Goal: Ask a question

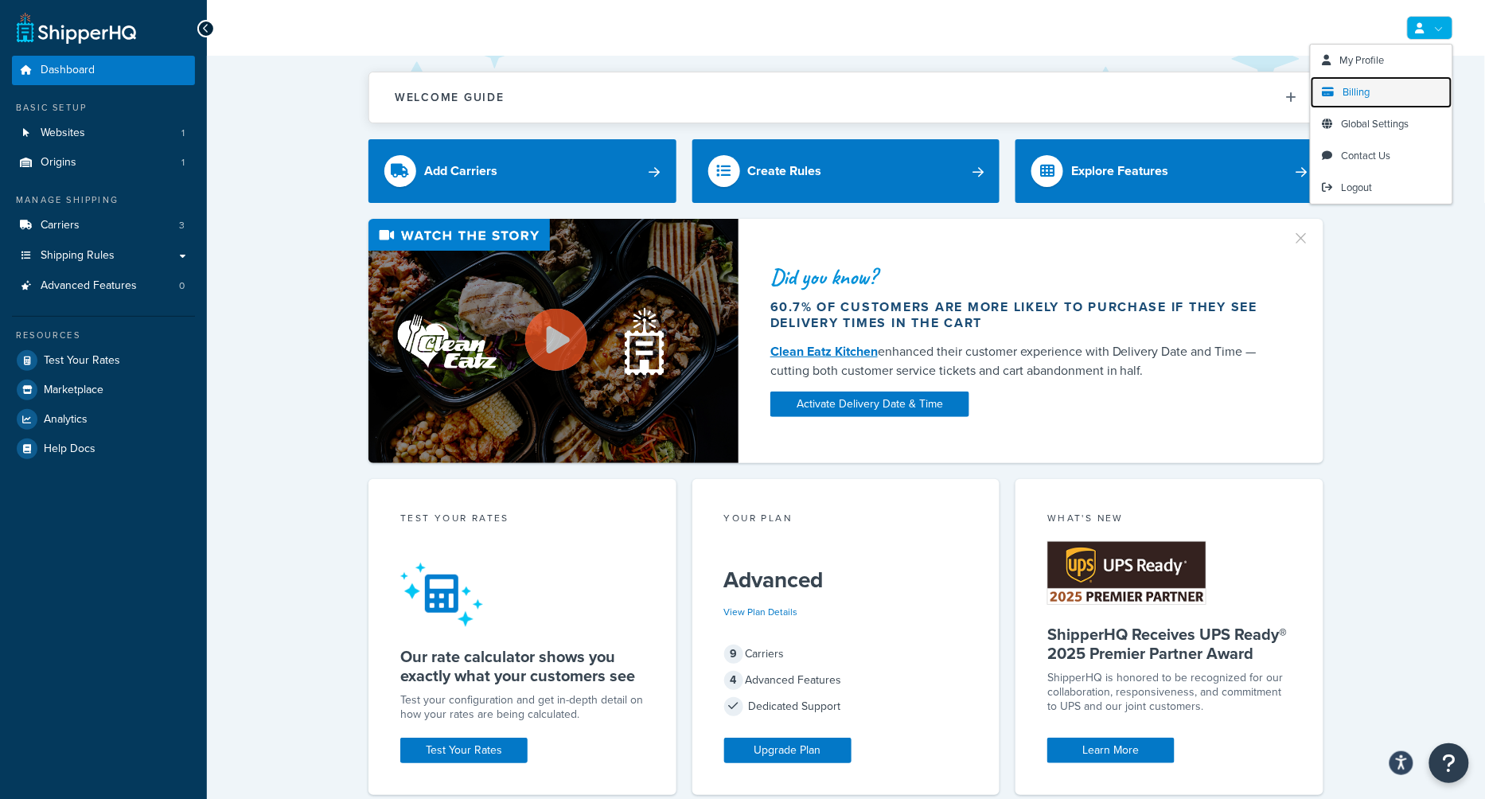
click at [1350, 91] on span "Billing" at bounding box center [1357, 91] width 27 height 15
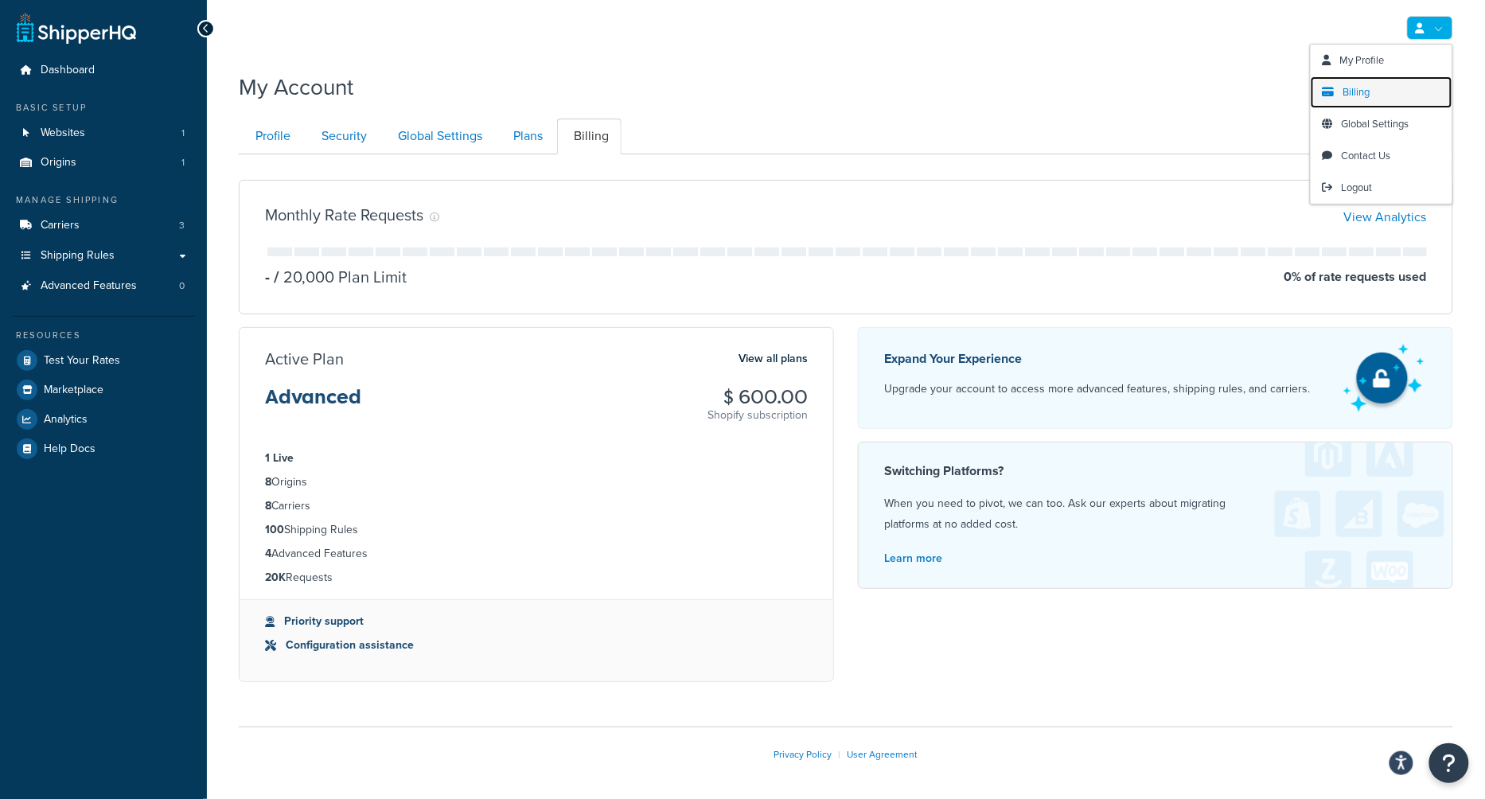
click at [1379, 88] on link "Billing" at bounding box center [1382, 92] width 142 height 32
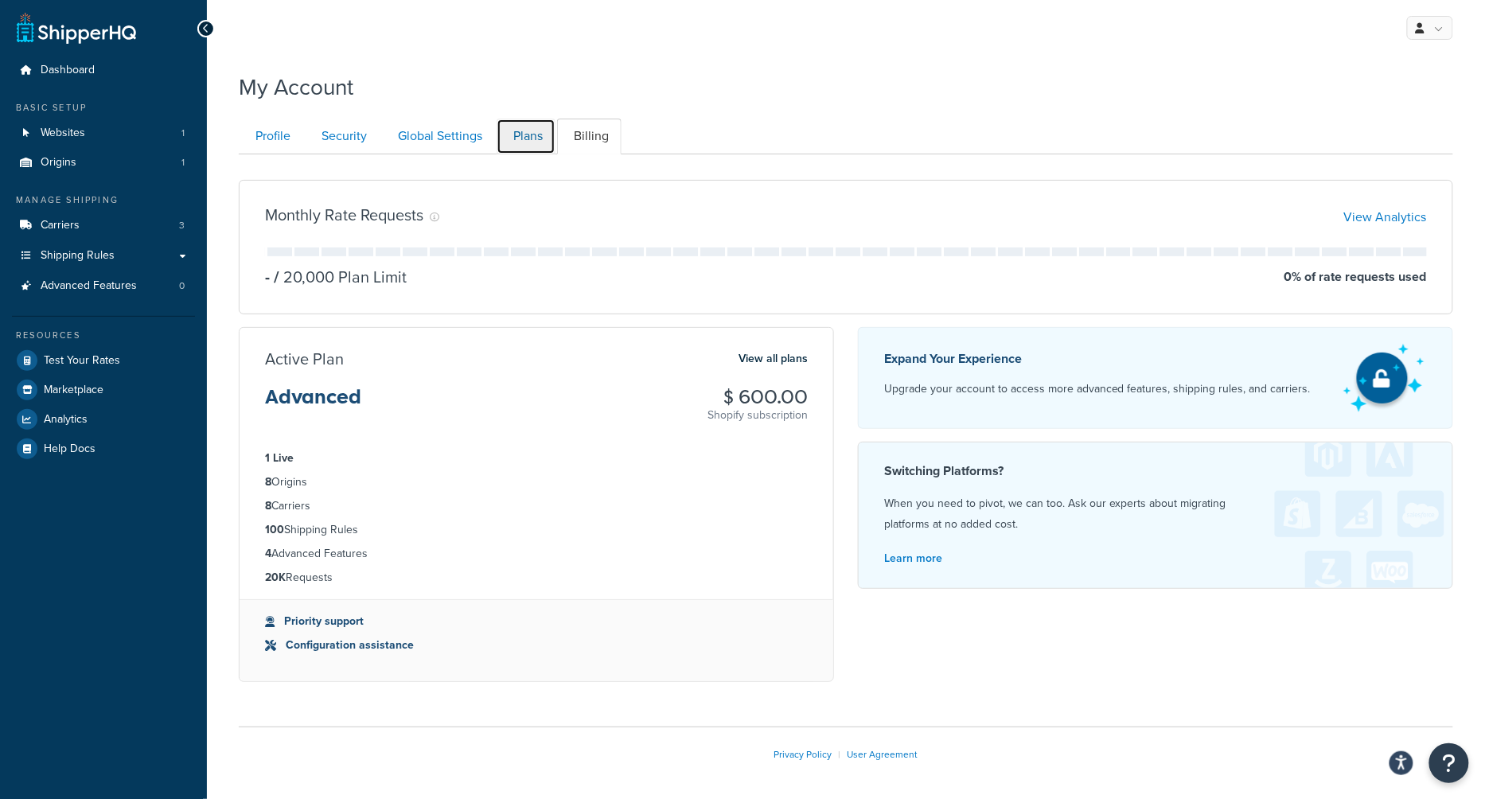
click at [529, 123] on link "Plans" at bounding box center [526, 137] width 59 height 36
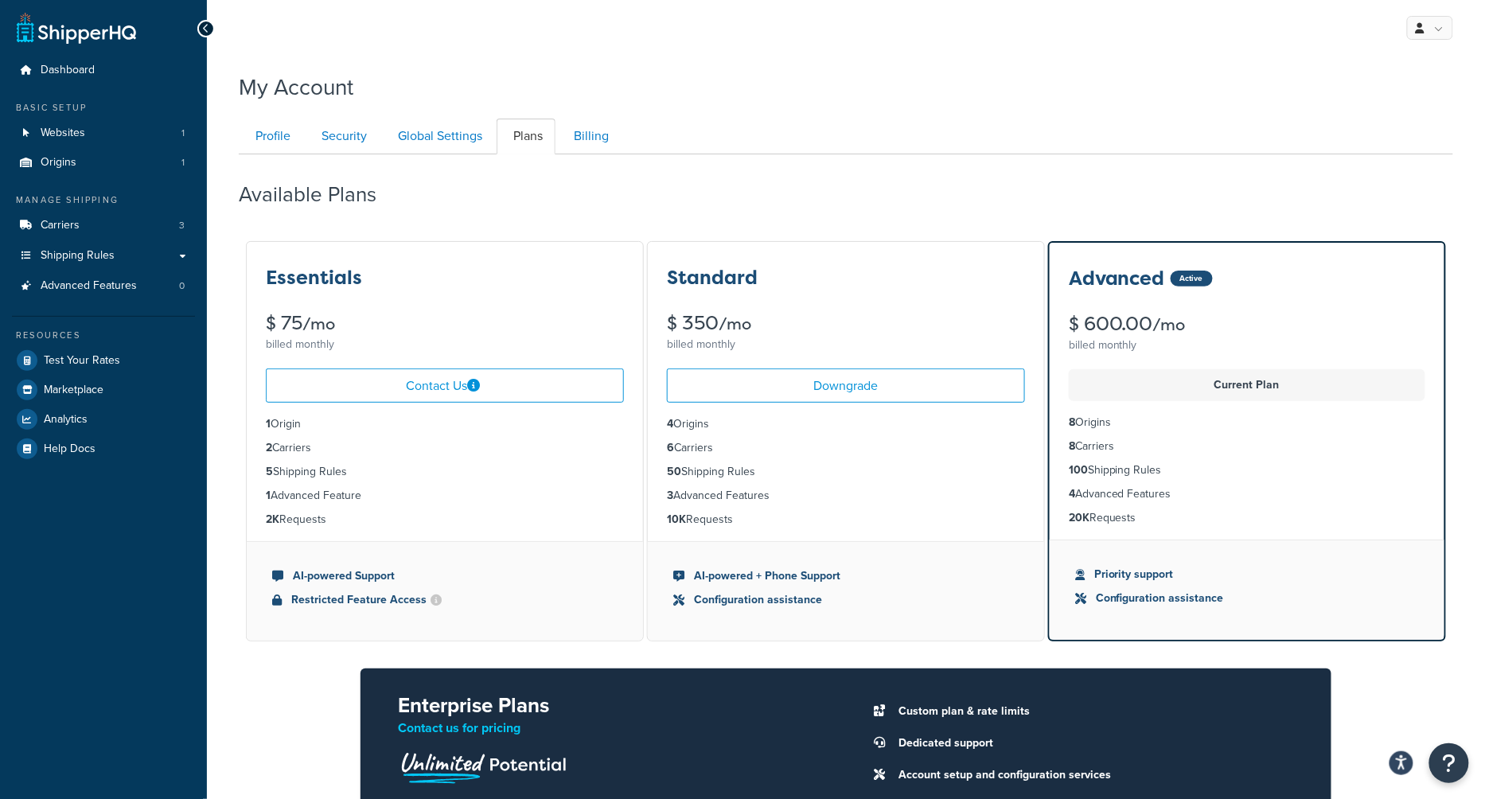
scroll to position [153, 0]
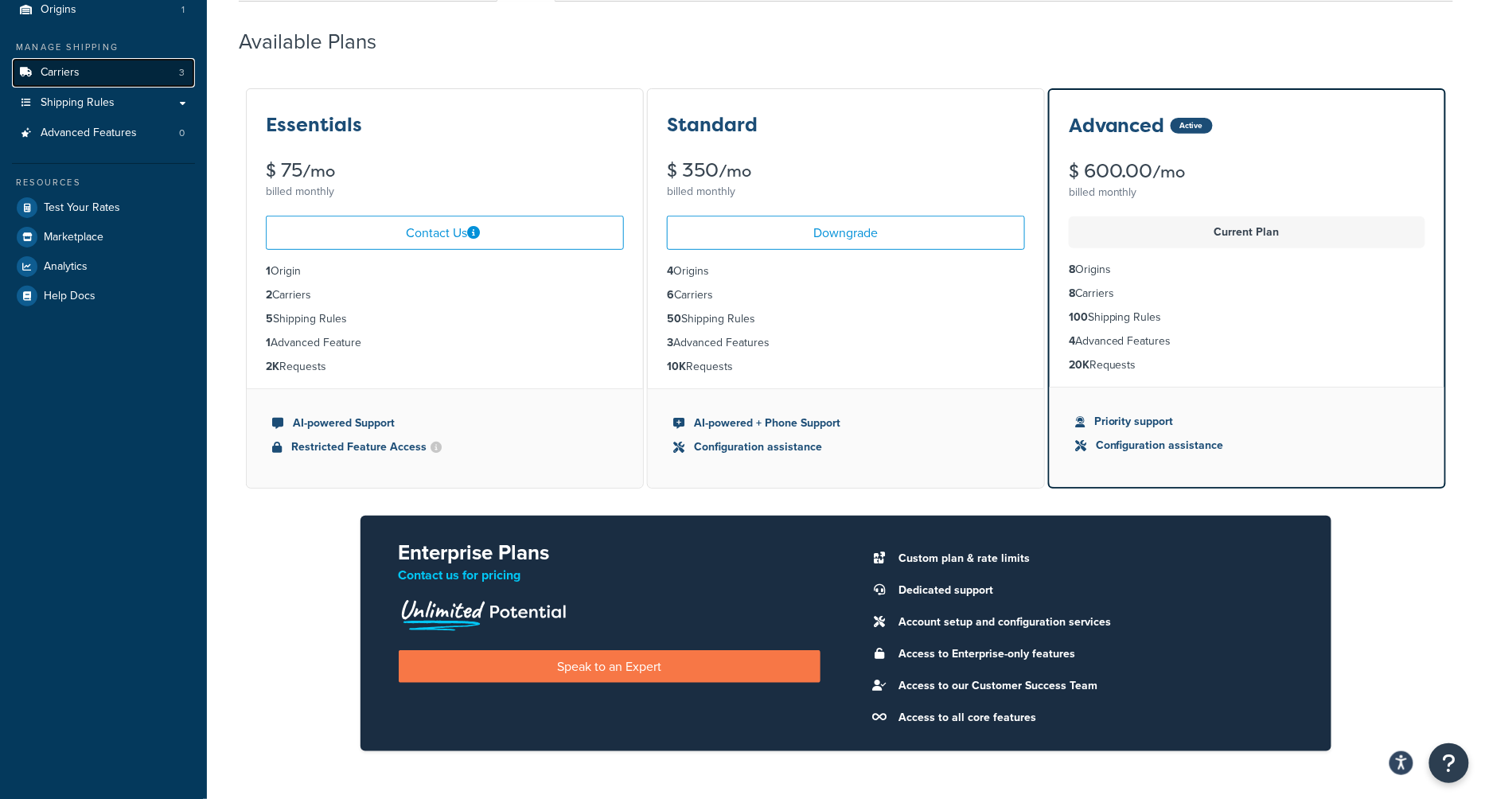
click at [129, 76] on link "Carriers 3" at bounding box center [103, 72] width 183 height 29
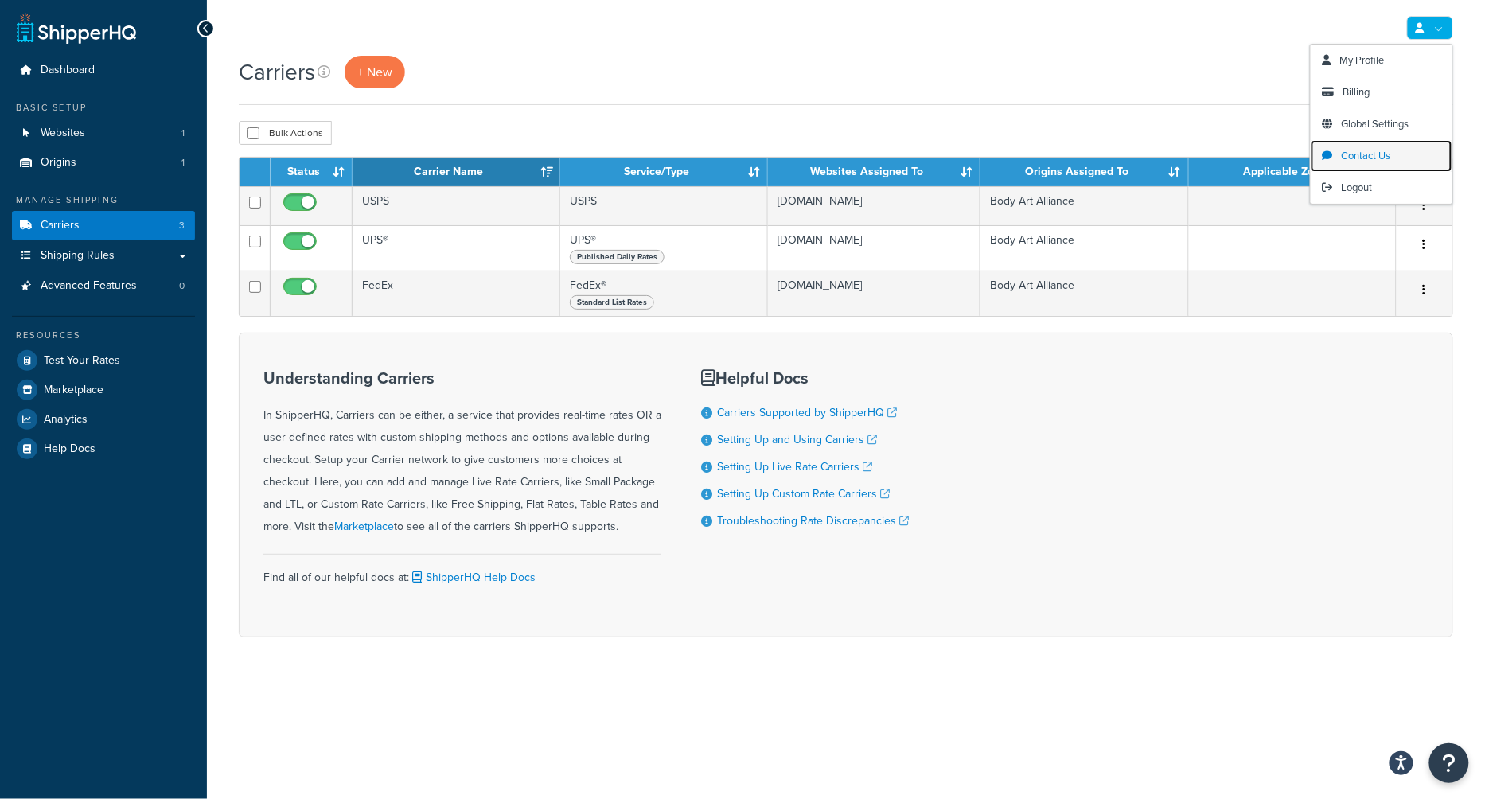
click at [1365, 152] on span "Contact Us" at bounding box center [1366, 155] width 49 height 15
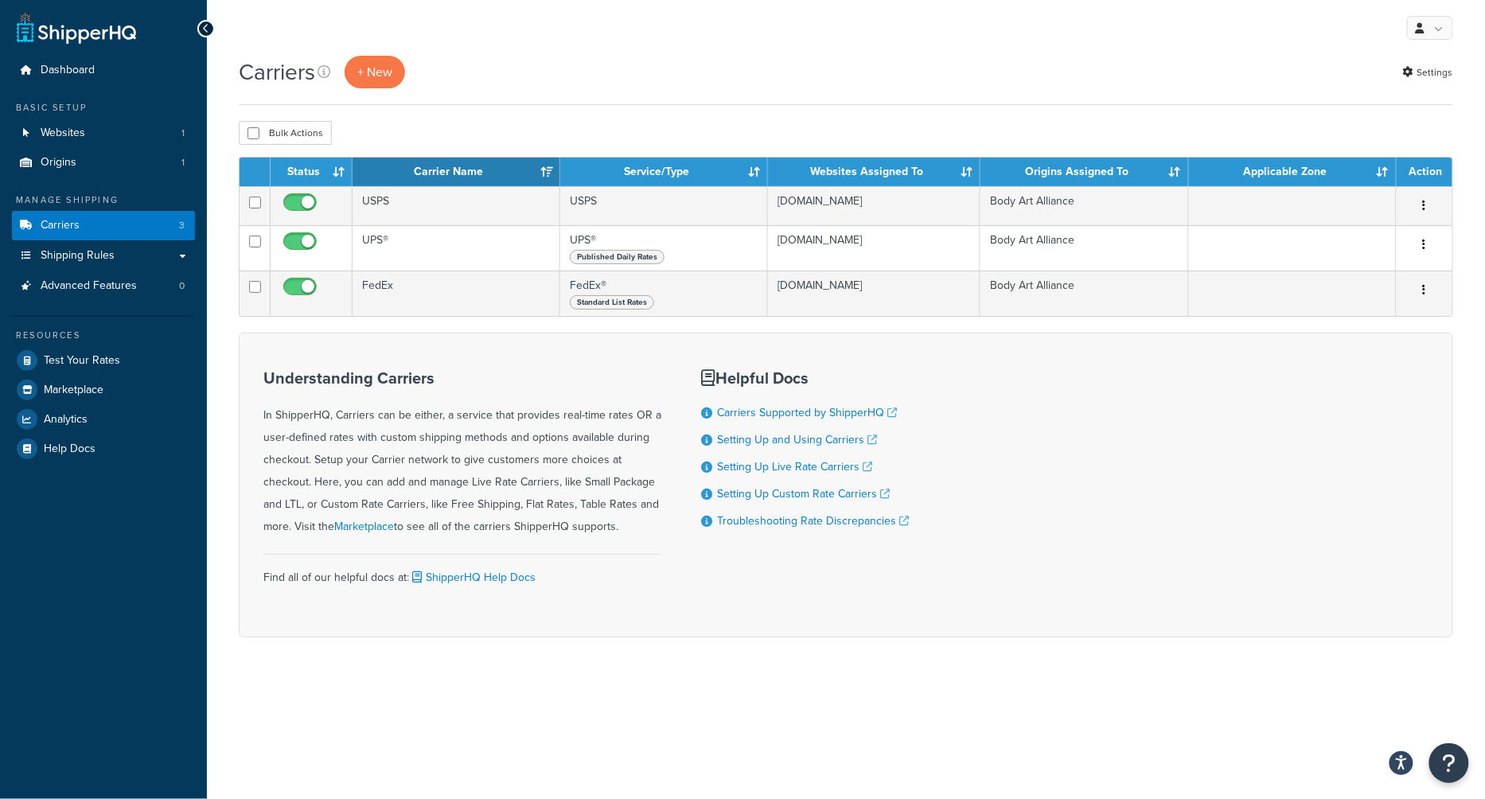
click at [1453, 786] on div "My Profile Billing Global Settings Contact Us Logout Carriers + New Settings Bu…" at bounding box center [846, 399] width 1278 height 799
click at [1451, 759] on icon "Open Resource Center" at bounding box center [1449, 763] width 15 height 22
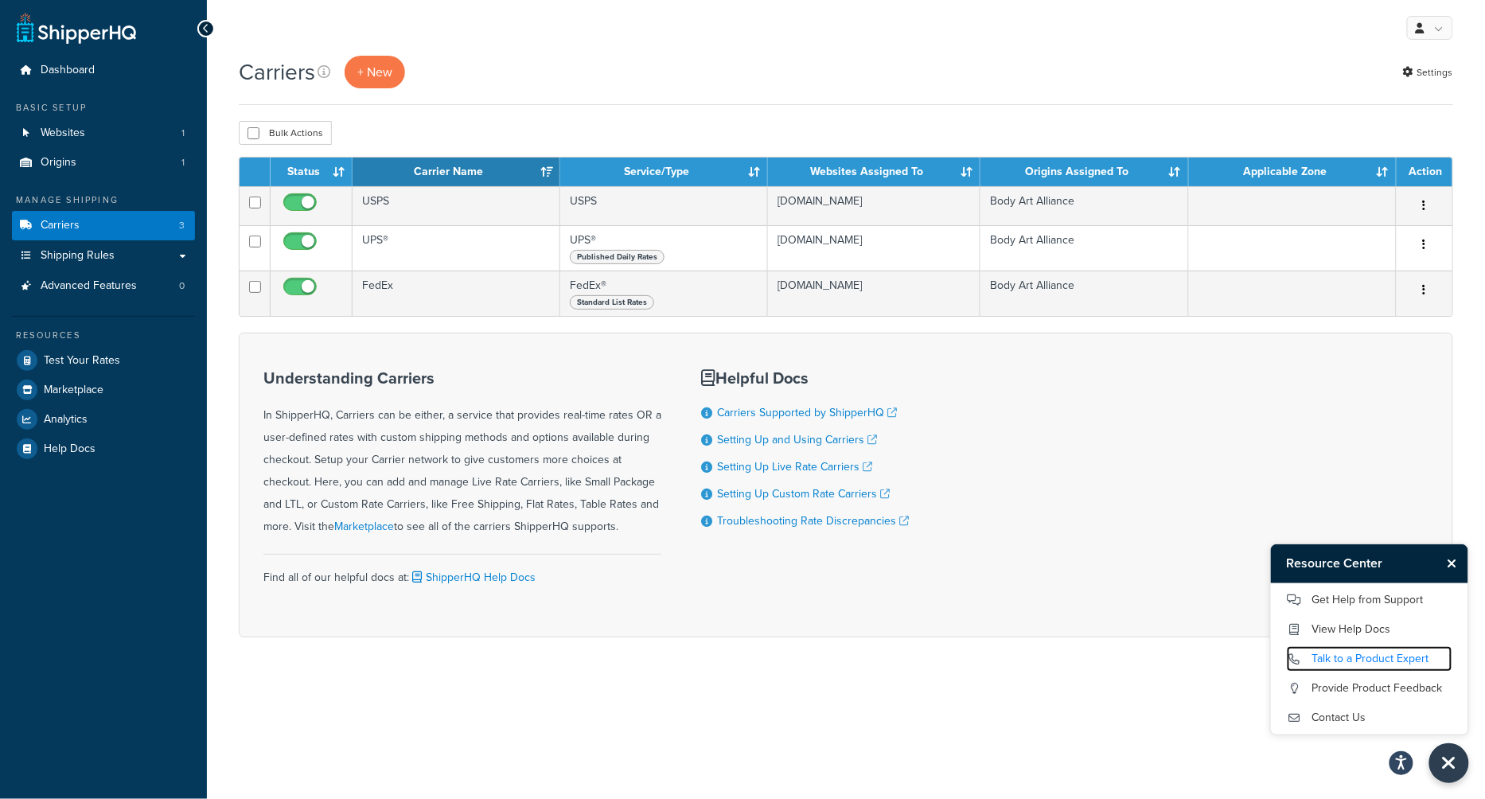
click at [1354, 654] on link "Talk to a Product Expert" at bounding box center [1370, 658] width 166 height 25
click at [68, 127] on span "Websites" at bounding box center [63, 134] width 45 height 14
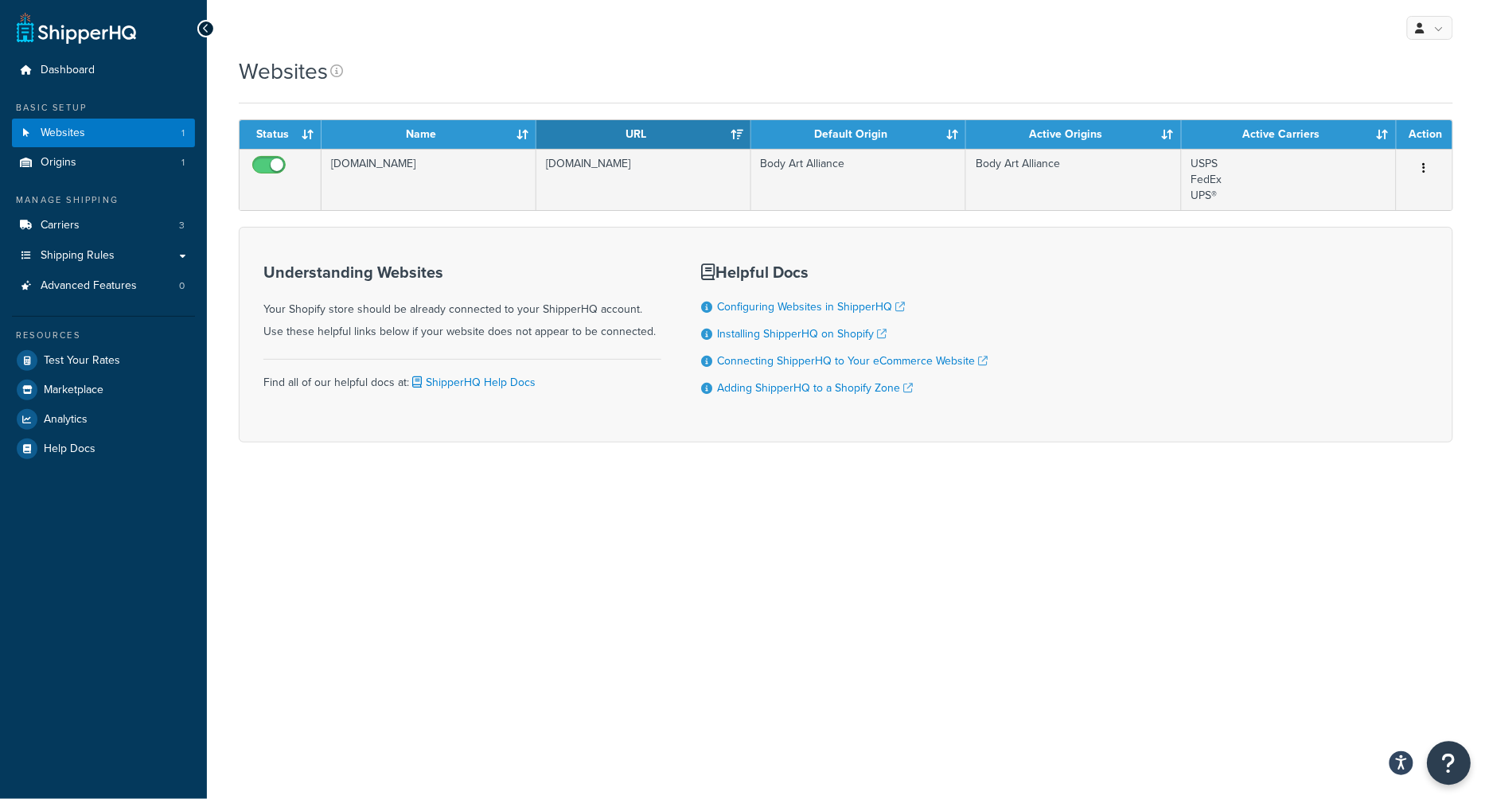
click at [1441, 761] on button "Open Resource Center" at bounding box center [1450, 764] width 44 height 44
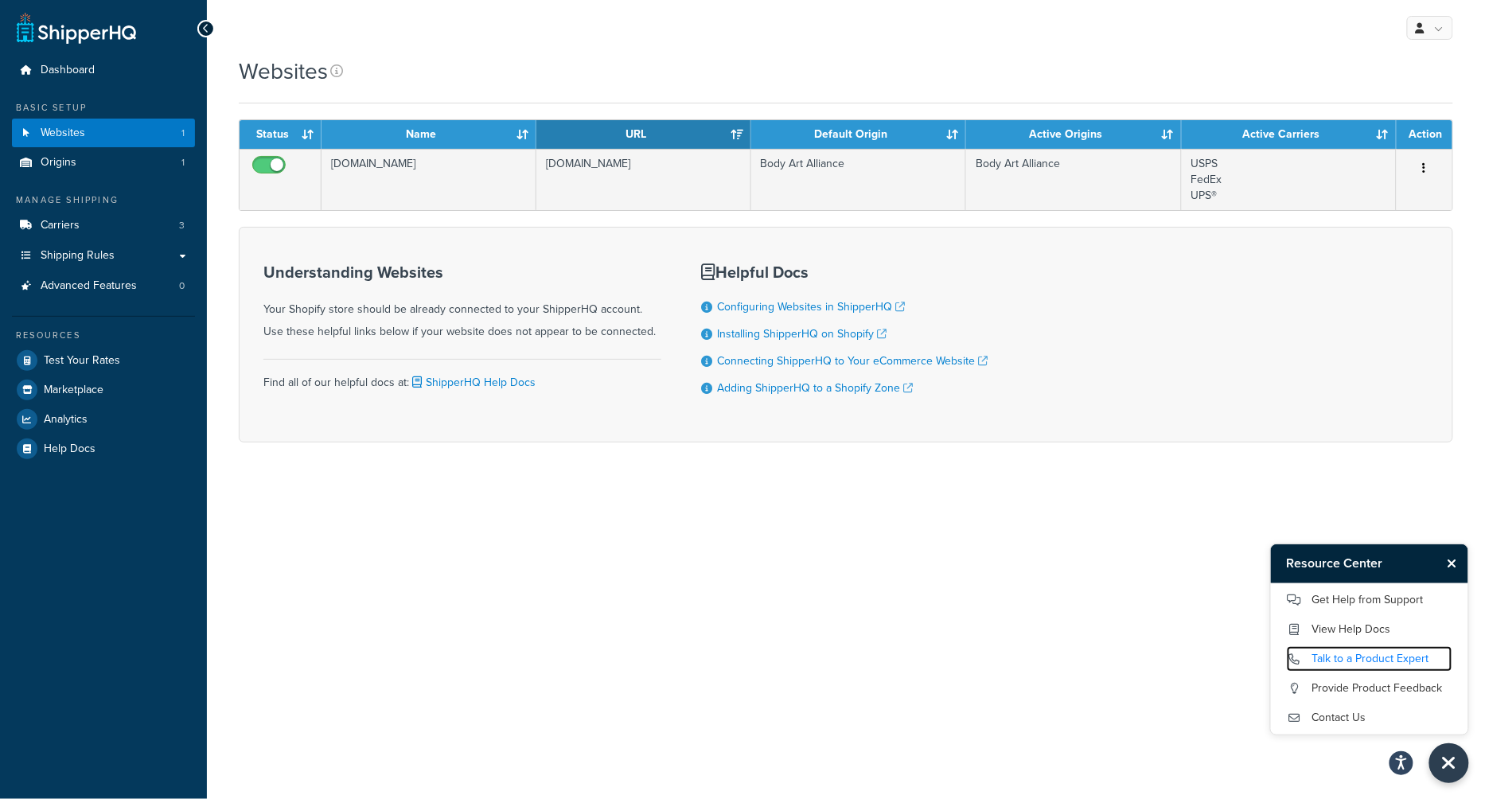
click at [1336, 667] on link "Talk to a Product Expert" at bounding box center [1370, 658] width 166 height 25
click at [1328, 714] on link "Contact Us" at bounding box center [1370, 717] width 166 height 25
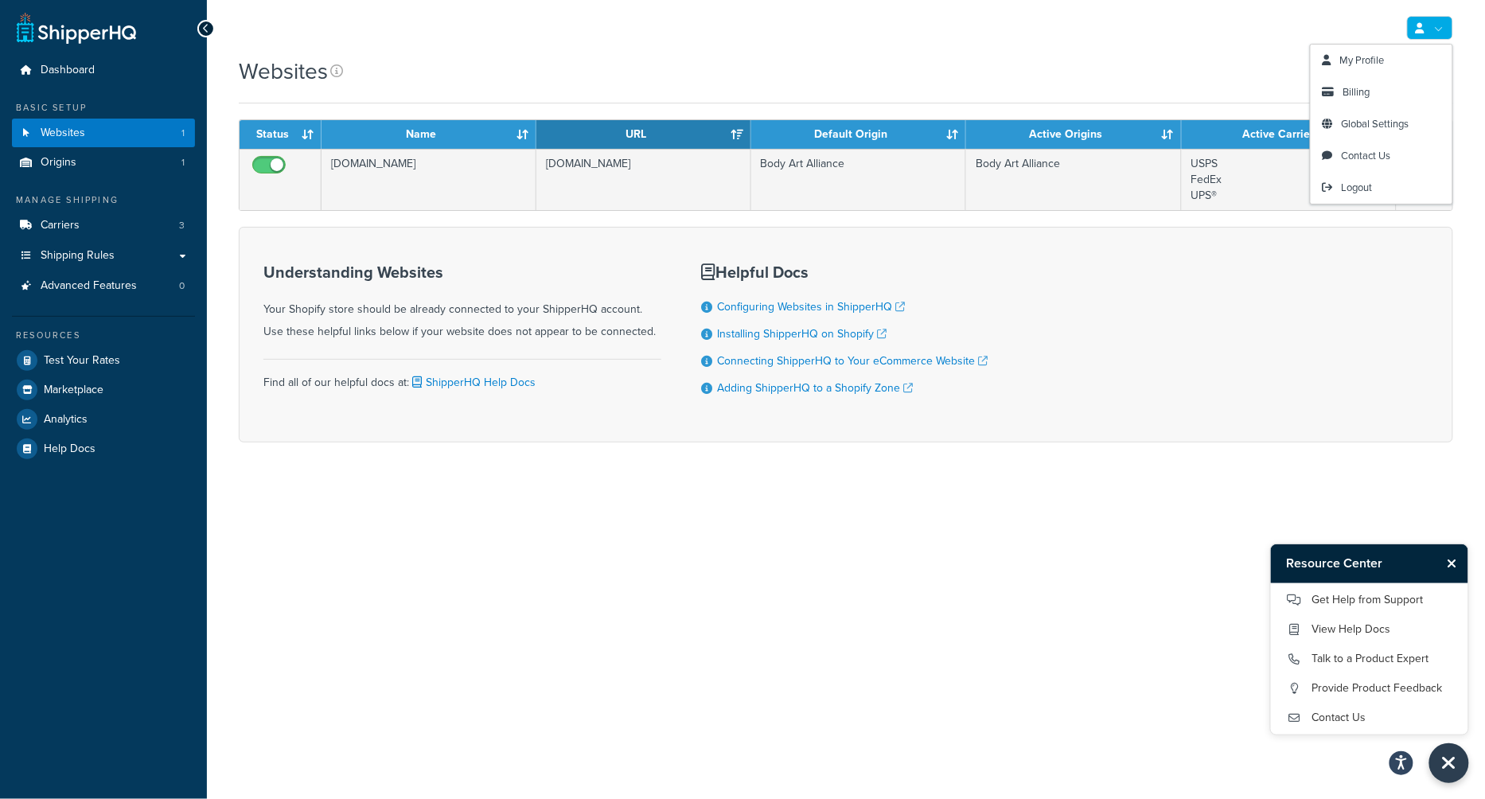
click at [1137, 552] on div "My Profile Billing Global Settings Contact Us Logout Websites Contact Us Send U…" at bounding box center [846, 399] width 1278 height 799
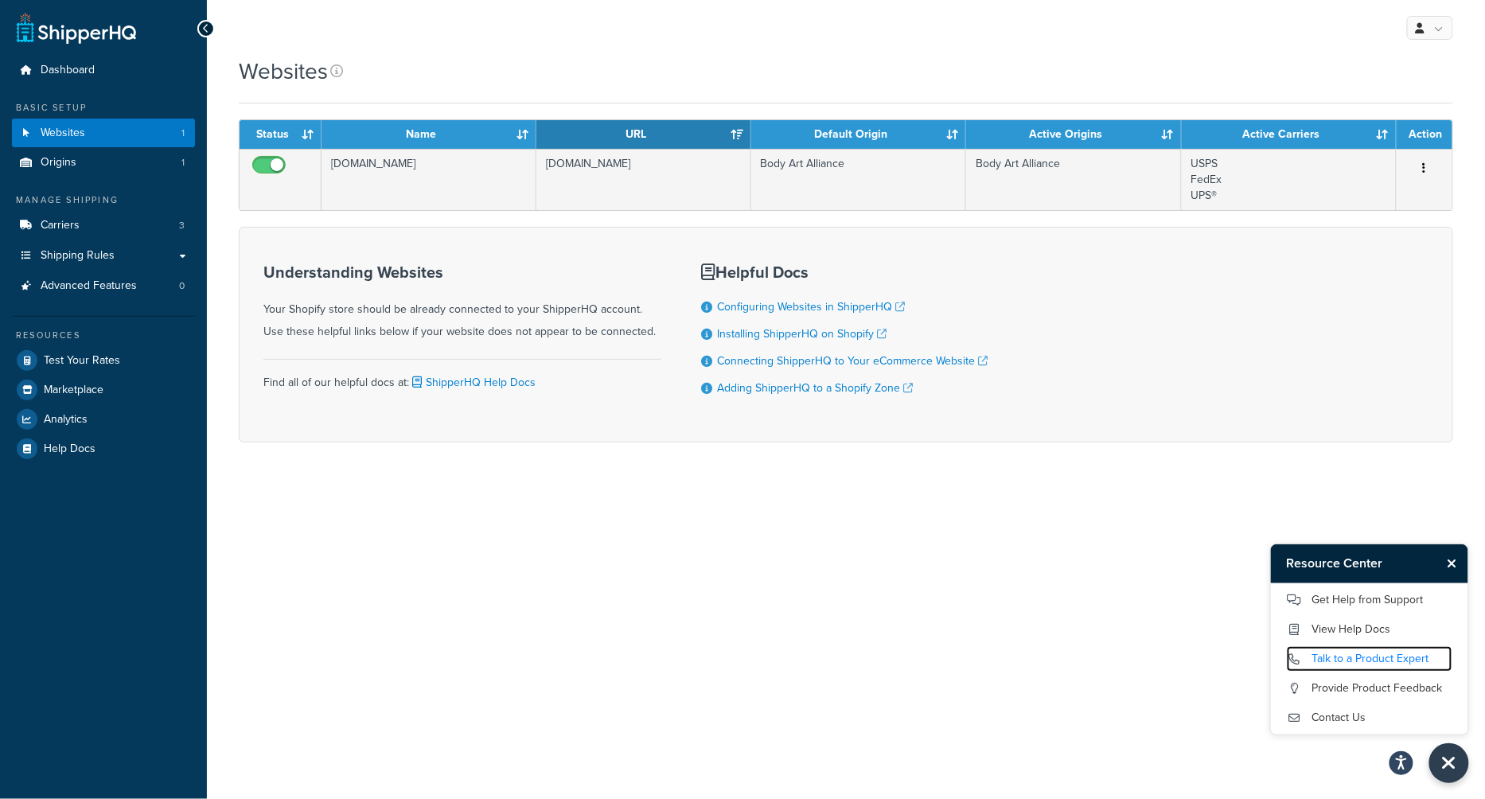
click at [1321, 659] on link "Talk to a Product Expert" at bounding box center [1370, 658] width 166 height 25
click at [1367, 669] on link "Talk to a Product Expert" at bounding box center [1370, 658] width 166 height 25
click at [1205, 292] on div "Understanding Websites Your Shopify store should be already connected to your S…" at bounding box center [846, 335] width 1215 height 216
click at [1457, 565] on icon "Close Resource Center" at bounding box center [1453, 563] width 10 height 13
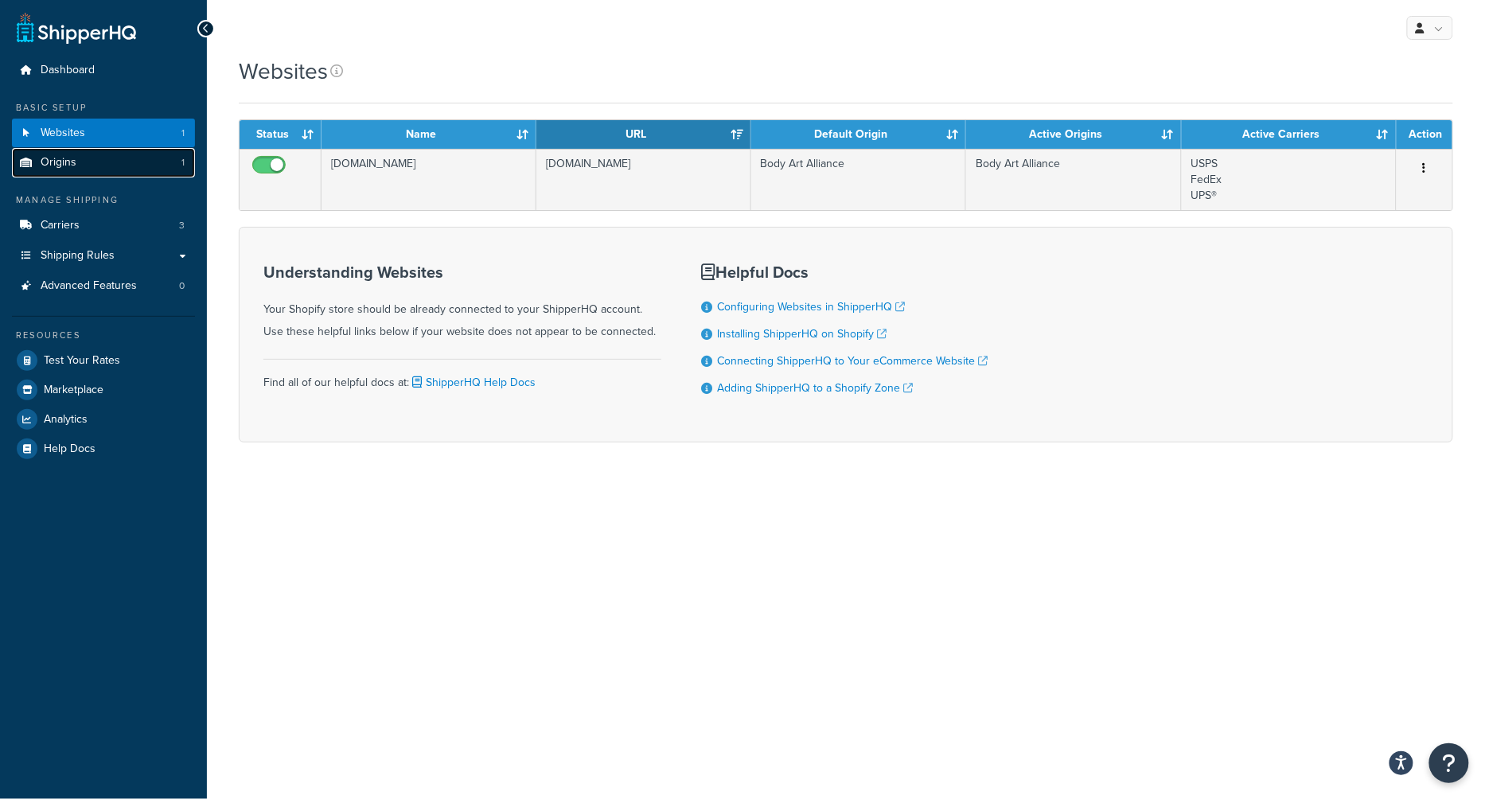
click at [80, 166] on link "Origins 1" at bounding box center [103, 162] width 183 height 29
